Goal: Task Accomplishment & Management: Use online tool/utility

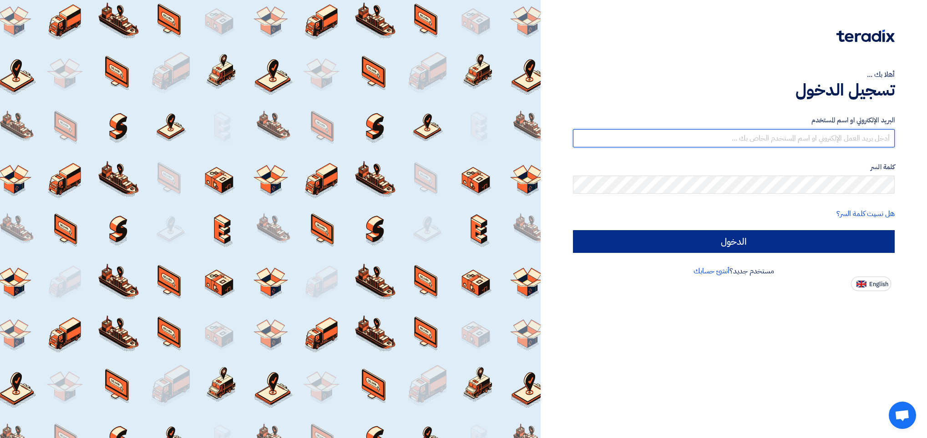
type input "[EMAIL_ADDRESS][DOMAIN_NAME]"
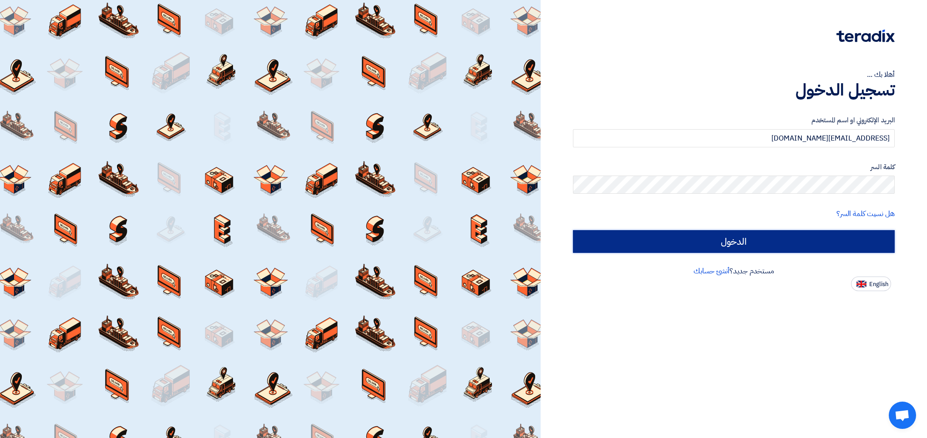
click at [543, 241] on input "الدخول" at bounding box center [734, 241] width 322 height 23
type input "Sign in"
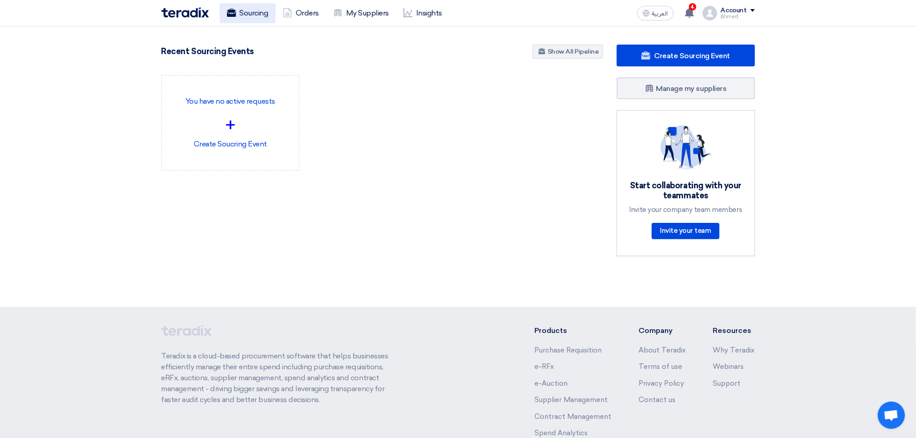
click at [264, 9] on link "Sourcing" at bounding box center [248, 13] width 56 height 20
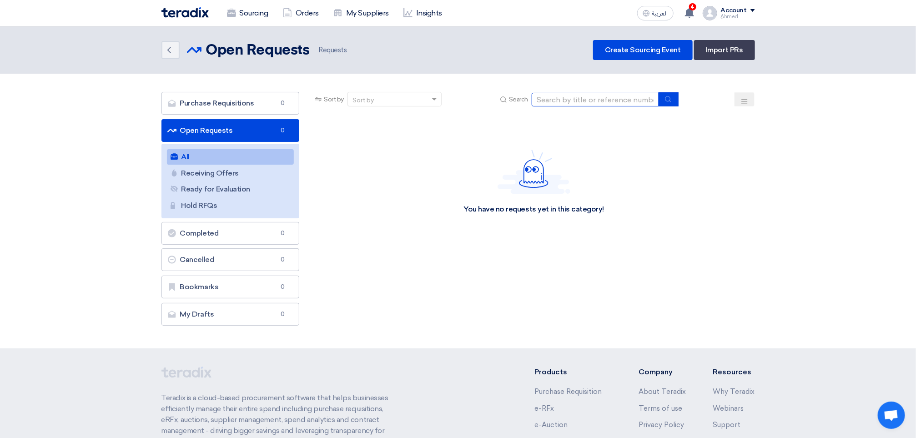
click at [543, 97] on input at bounding box center [595, 100] width 127 height 14
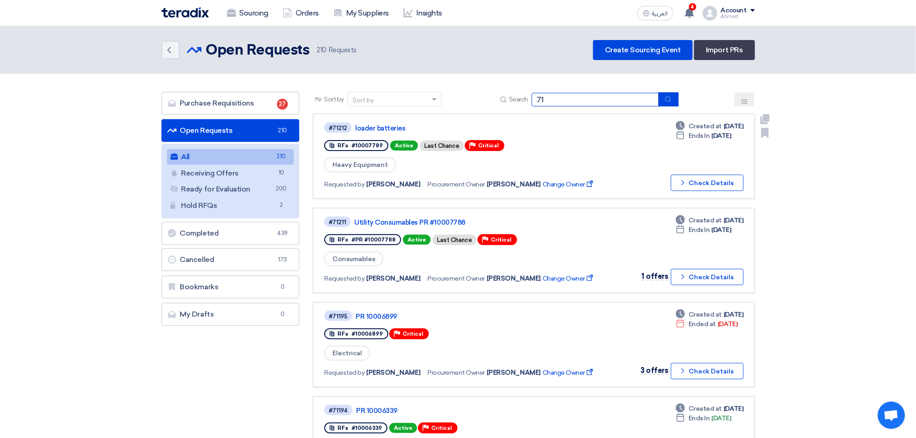
type input "7"
type input "71172"
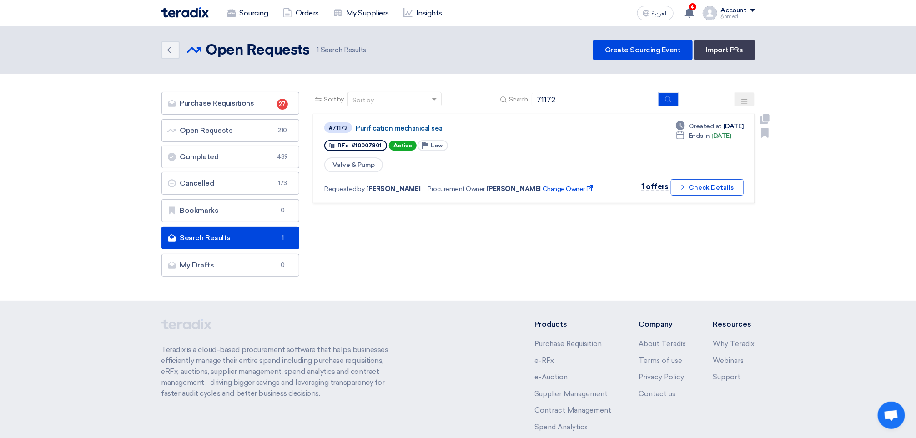
click at [408, 126] on link "Purification mechanical seal" at bounding box center [469, 128] width 227 height 8
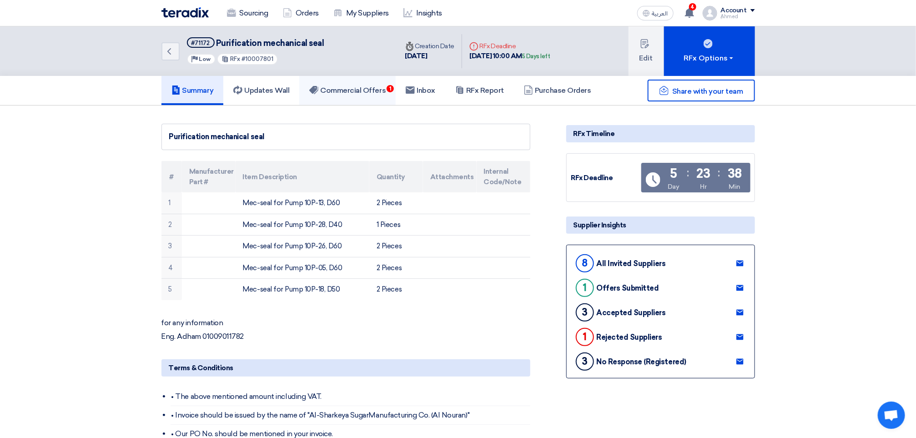
click at [392, 86] on span "1" at bounding box center [390, 88] width 7 height 7
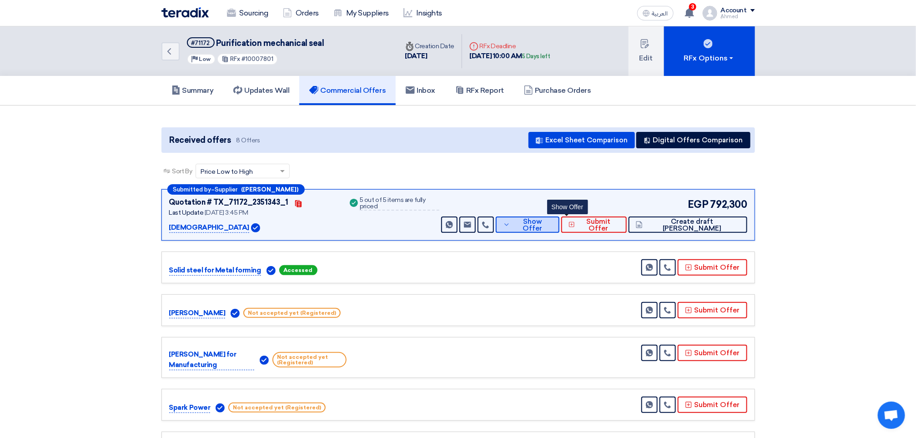
click at [543, 226] on span "Show Offer" at bounding box center [533, 225] width 40 height 14
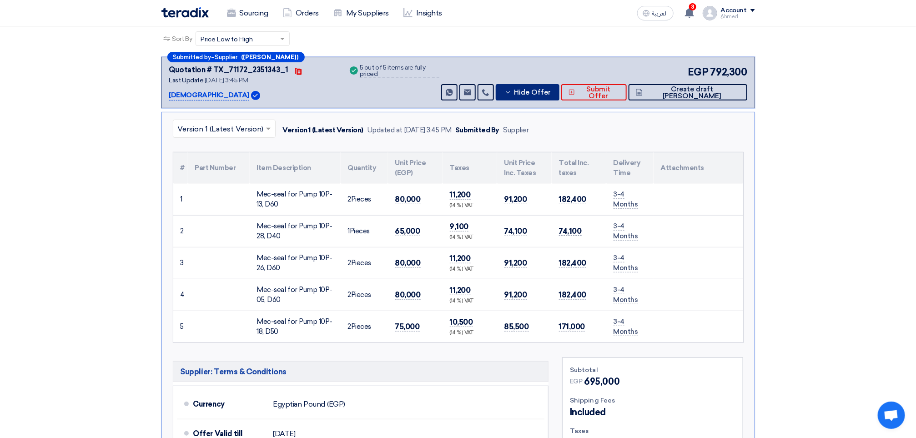
scroll to position [68, 0]
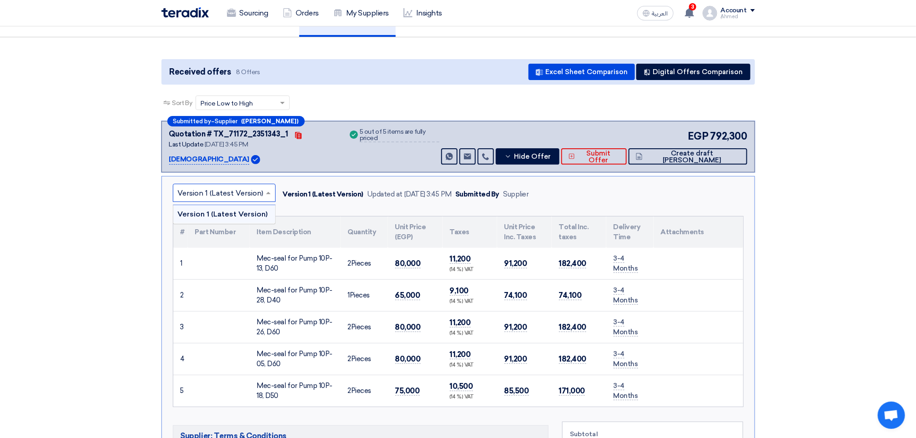
click at [247, 193] on input "text" at bounding box center [220, 194] width 84 height 15
click at [249, 193] on input "text" at bounding box center [220, 194] width 84 height 15
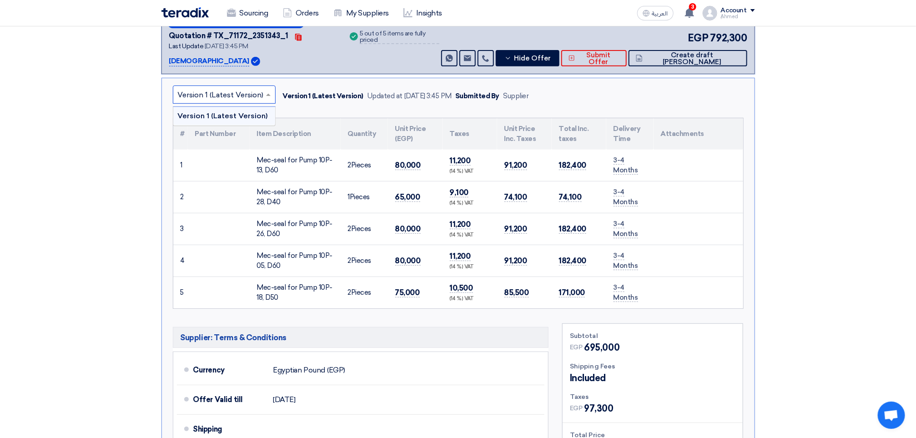
scroll to position [136, 0]
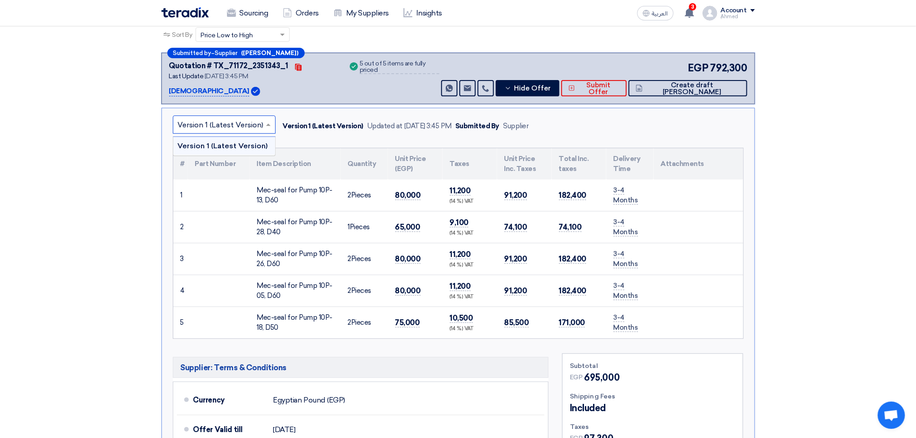
click at [359, 193] on td "2 Pieces" at bounding box center [364, 196] width 47 height 32
